Goal: Information Seeking & Learning: Learn about a topic

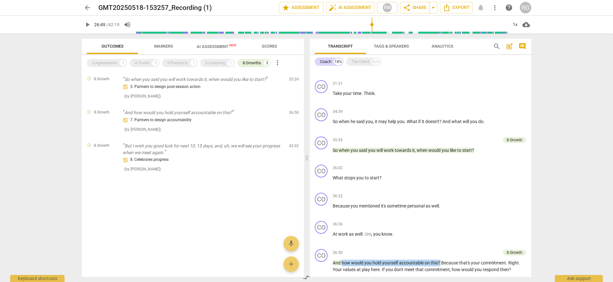
scroll to position [857, 0]
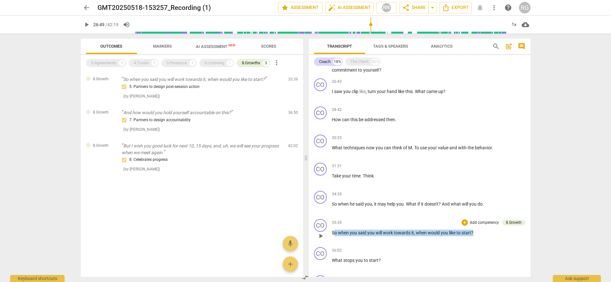
drag, startPoint x: 476, startPoint y: 232, endPoint x: 334, endPoint y: 233, distance: 142.2
click at [334, 233] on p "So when you said you will work towards it , when would you like to start ?" at bounding box center [429, 232] width 194 height 7
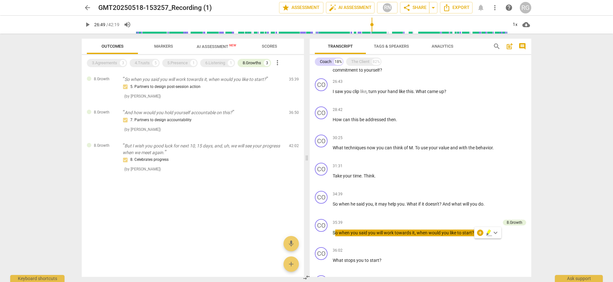
scroll to position [848, 0]
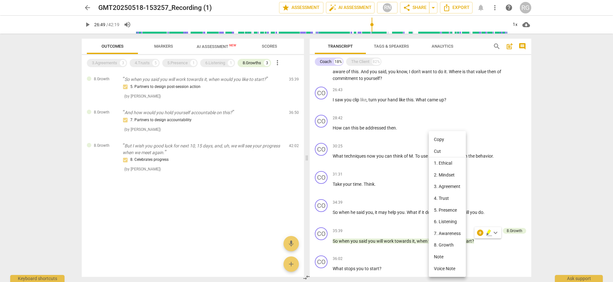
click at [388, 218] on div at bounding box center [306, 141] width 613 height 282
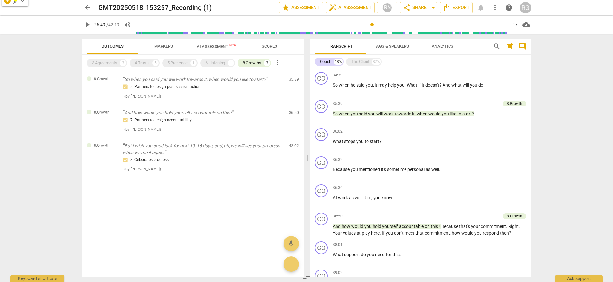
scroll to position [980, 0]
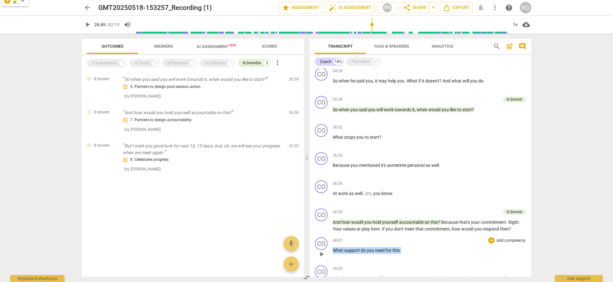
drag, startPoint x: 401, startPoint y: 250, endPoint x: 333, endPoint y: 250, distance: 68.4
click at [333, 250] on p "What support do you need for this ." at bounding box center [430, 250] width 194 height 7
copy p "What support do you need for this ."
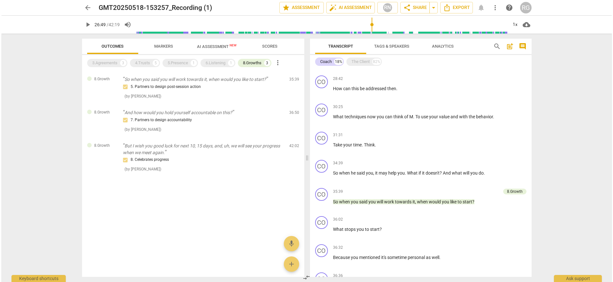
scroll to position [883, 0]
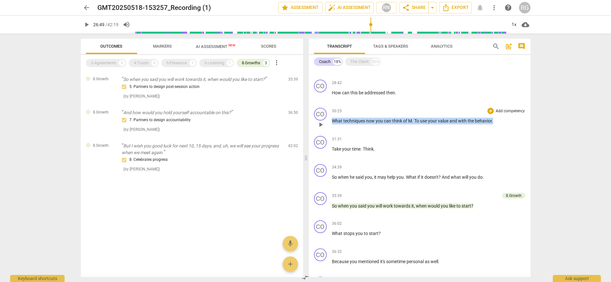
drag, startPoint x: 333, startPoint y: 120, endPoint x: 494, endPoint y: 120, distance: 161.0
click at [494, 120] on p "What techniques now you can think of M . To use your value and with the behavio…" at bounding box center [429, 121] width 194 height 7
copy p "What techniques now you can think of M . To use your value and with the behavio…"
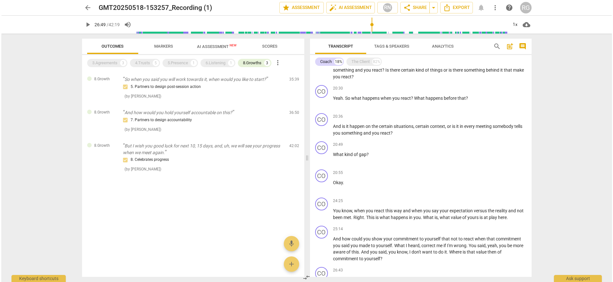
scroll to position [558, 0]
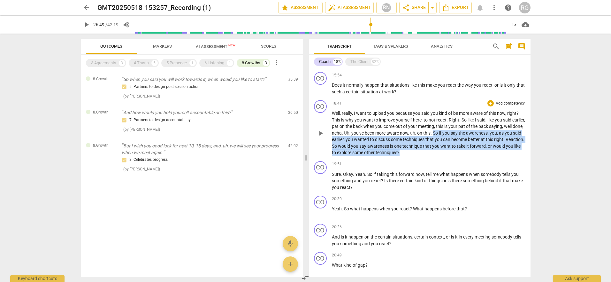
drag, startPoint x: 454, startPoint y: 133, endPoint x: 443, endPoint y: 153, distance: 22.6
click at [443, 153] on p "Well , really , I want to upload you because you said you kind of be more aware…" at bounding box center [429, 133] width 194 height 46
copy p "So if you say the awareness , you , as you said earlier , you wanted to discuss…"
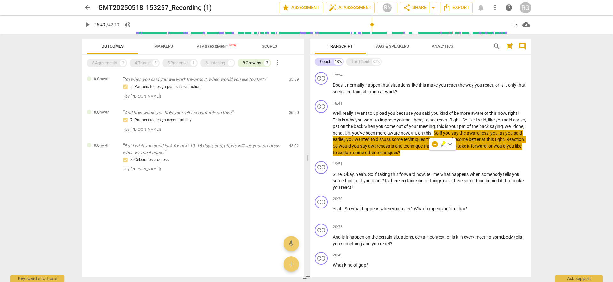
type input "1610"
